Goal: Navigation & Orientation: Find specific page/section

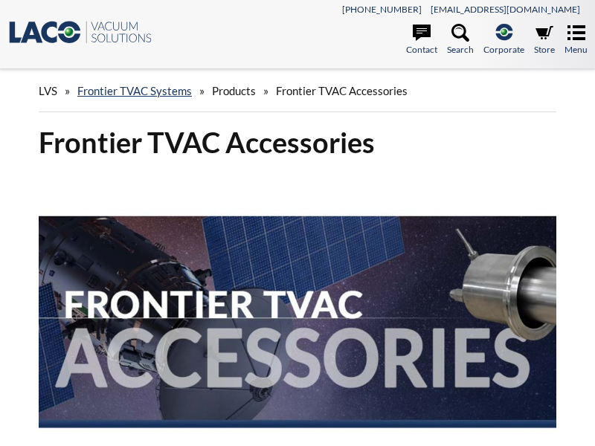
select select "Language Translate Widget"
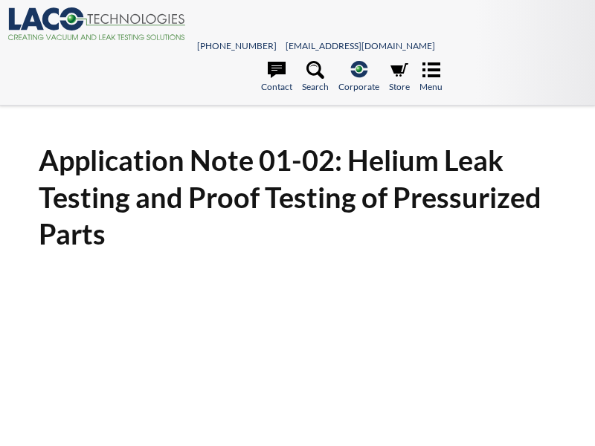
scroll to position [16, 0]
